Goal: Navigation & Orientation: Understand site structure

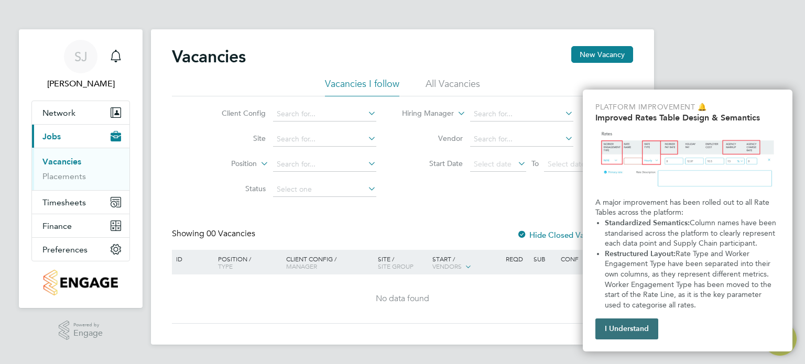
click at [620, 332] on button "I Understand" at bounding box center [627, 329] width 63 height 21
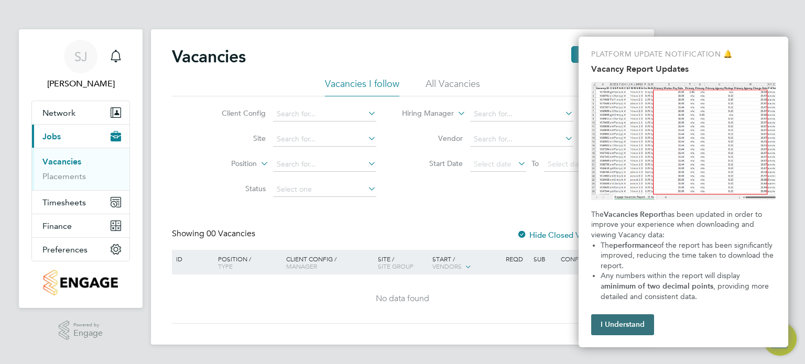
click at [630, 328] on button "I Understand" at bounding box center [622, 325] width 63 height 21
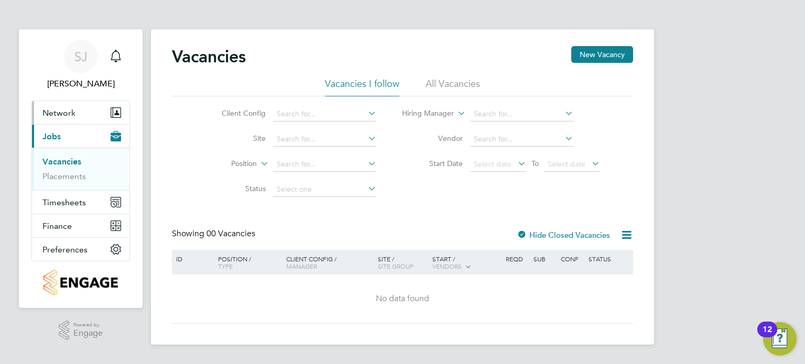
click at [67, 110] on span "Network" at bounding box center [58, 113] width 33 height 10
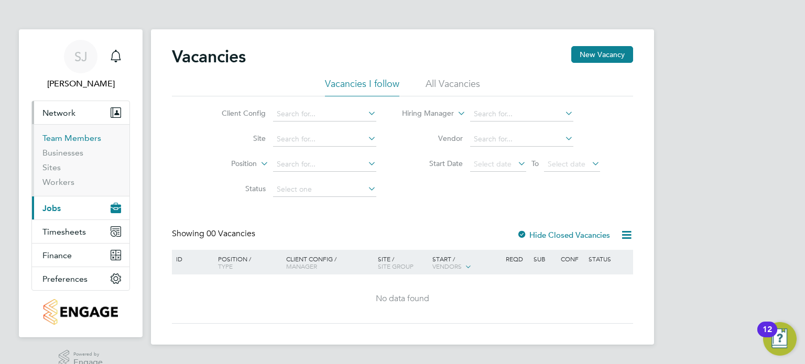
click at [73, 139] on link "Team Members" at bounding box center [71, 138] width 59 height 10
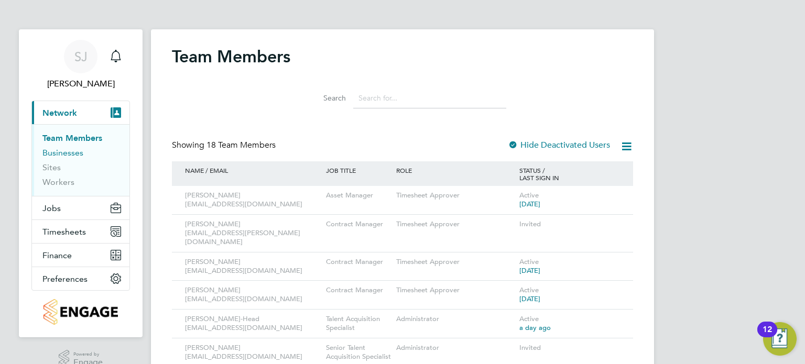
click at [60, 153] on link "Businesses" at bounding box center [62, 153] width 41 height 10
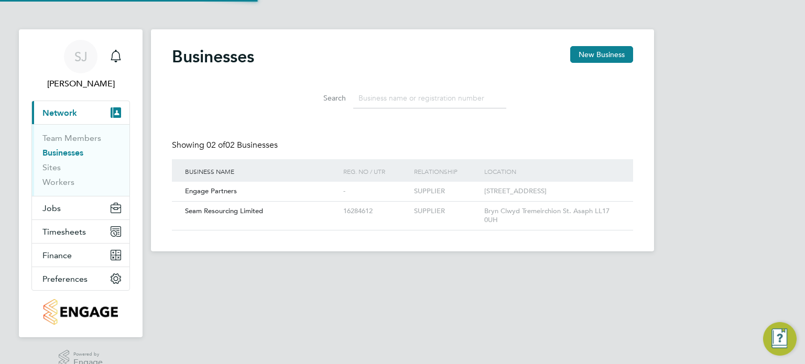
scroll to position [20, 159]
click at [50, 170] on link "Sites" at bounding box center [51, 168] width 18 height 10
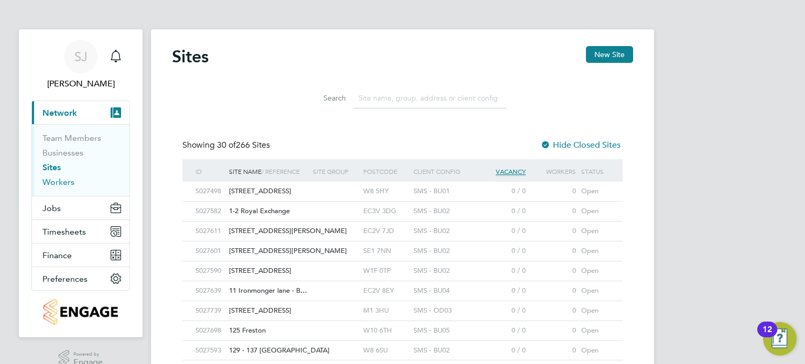
click at [59, 184] on link "Workers" at bounding box center [58, 182] width 32 height 10
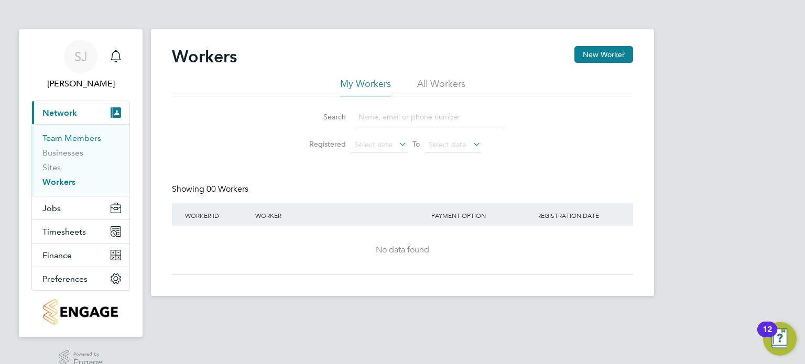
click at [62, 135] on link "Team Members" at bounding box center [71, 138] width 59 height 10
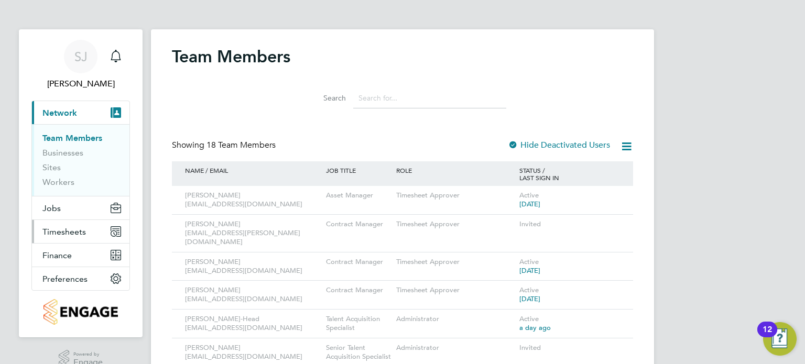
click at [71, 234] on span "Timesheets" at bounding box center [64, 232] width 44 height 10
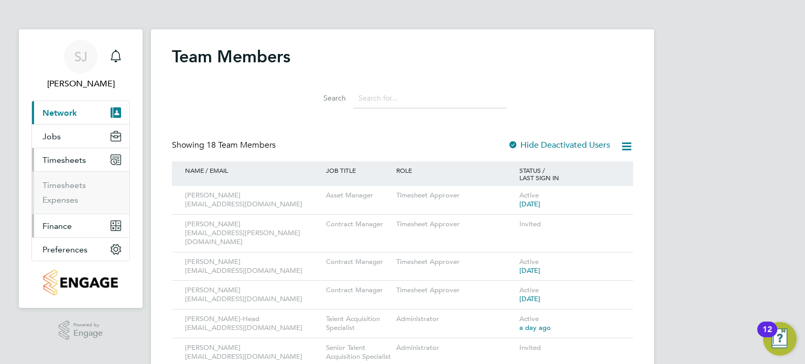
click at [56, 226] on span "Finance" at bounding box center [56, 226] width 29 height 10
